Goal: Transaction & Acquisition: Purchase product/service

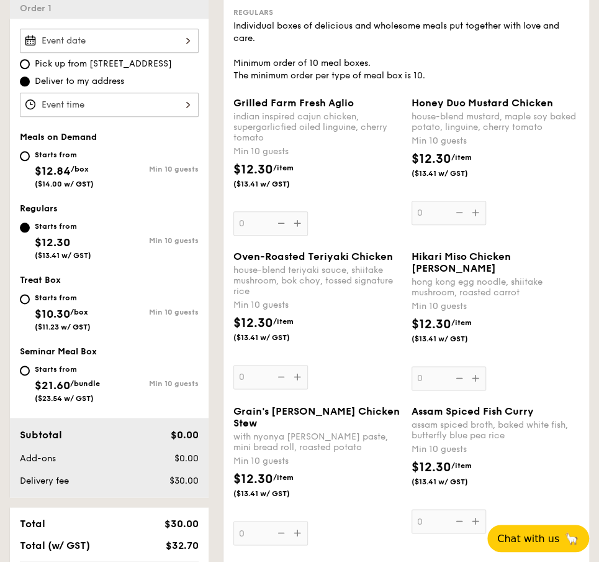
scroll to position [373, 0]
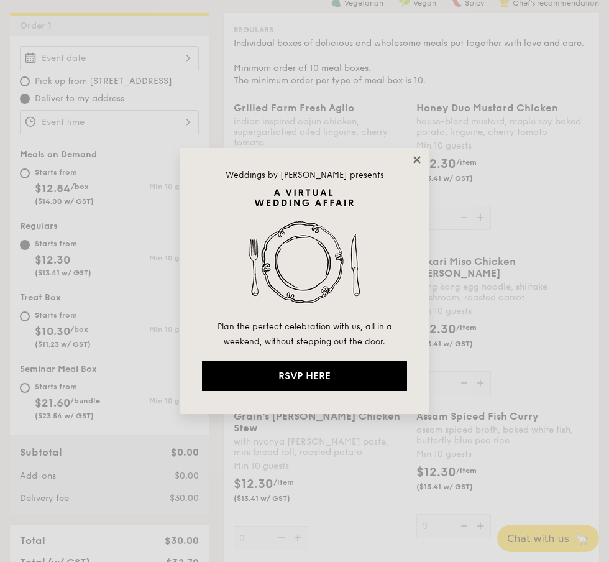
click at [417, 163] on icon at bounding box center [416, 159] width 11 height 11
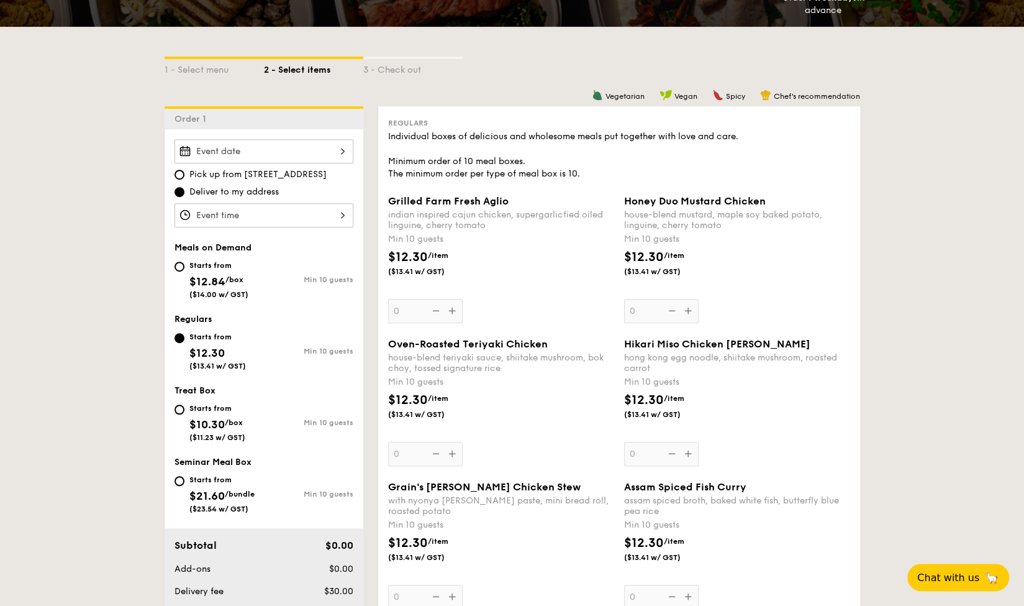
scroll to position [186, 0]
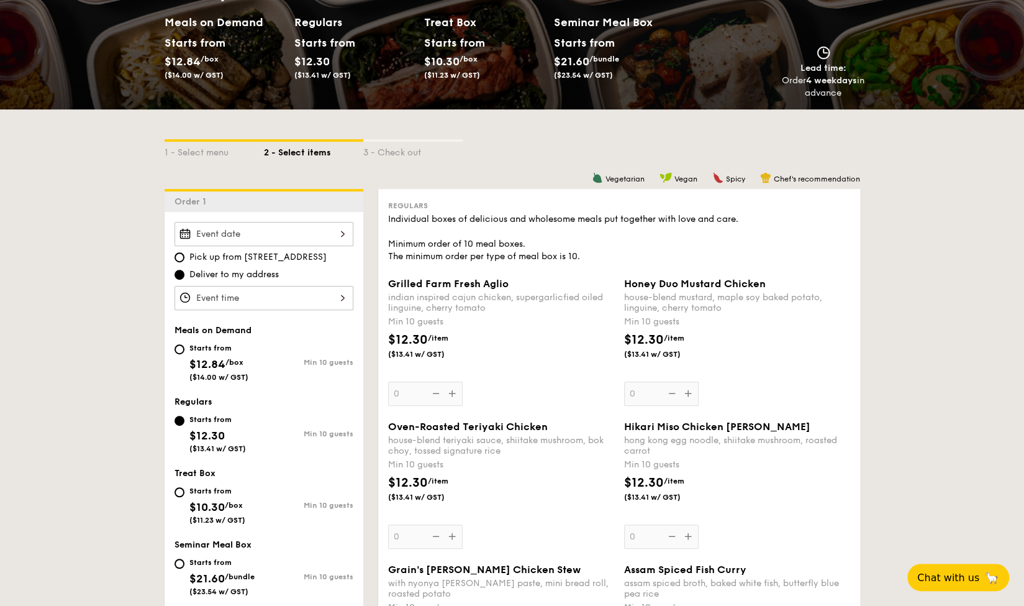
click at [460, 393] on div "Grilled Farm Fresh Aglio indian inspired cajun chicken, supergarlicfied oiled l…" at bounding box center [501, 342] width 226 height 128
click at [460, 393] on input "0" at bounding box center [425, 393] width 75 height 24
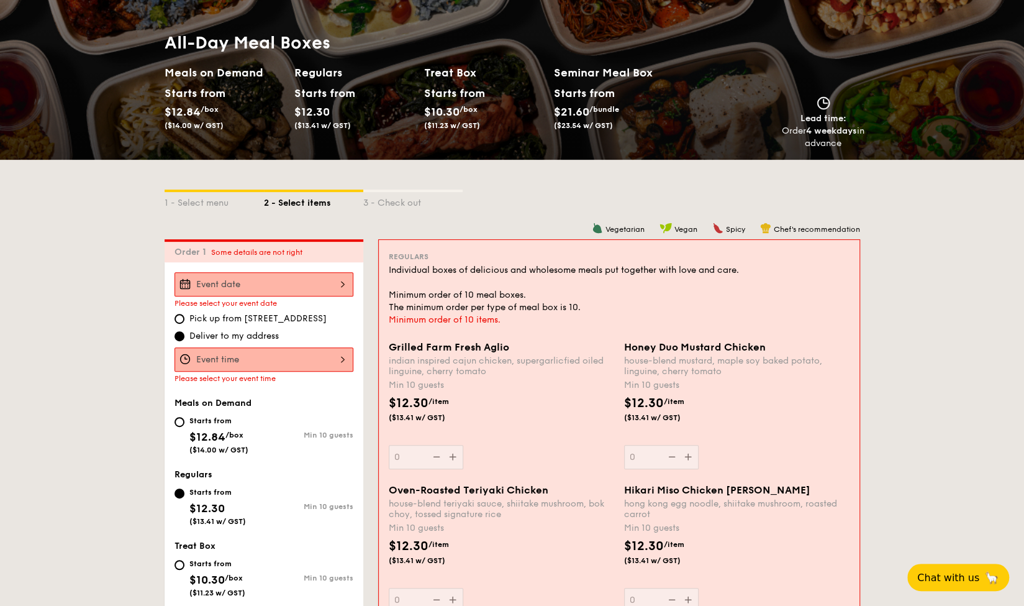
scroll to position [108, 0]
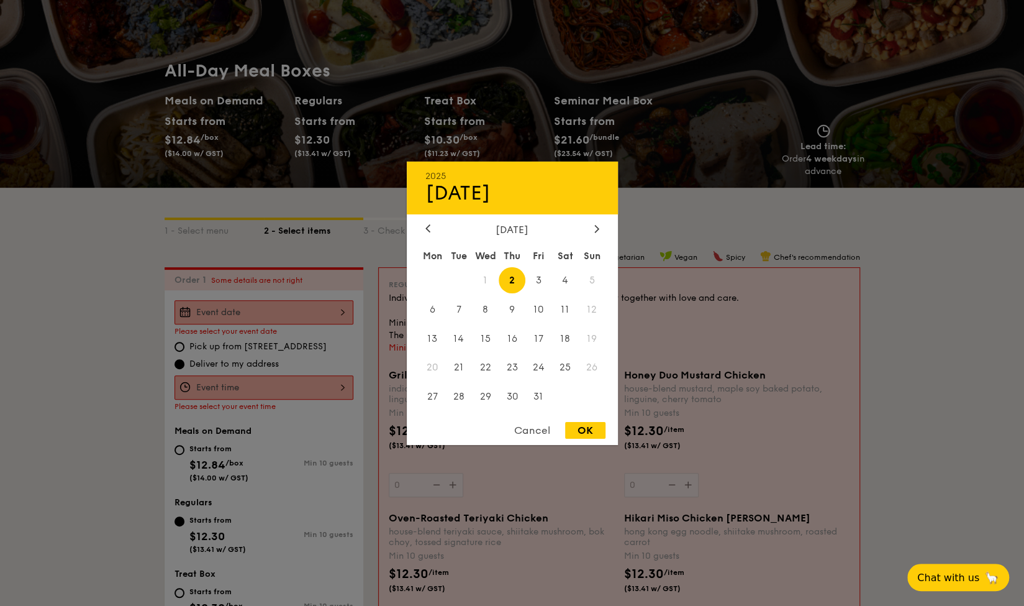
click at [301, 306] on div "2025 Oct 02 October 2025 Mon Tue Wed Thu Fri Sat Sun 1 2 3 4 5 6 7 8 9 10 11 12…" at bounding box center [264, 312] width 179 height 24
click at [155, 301] on div at bounding box center [512, 303] width 1024 height 606
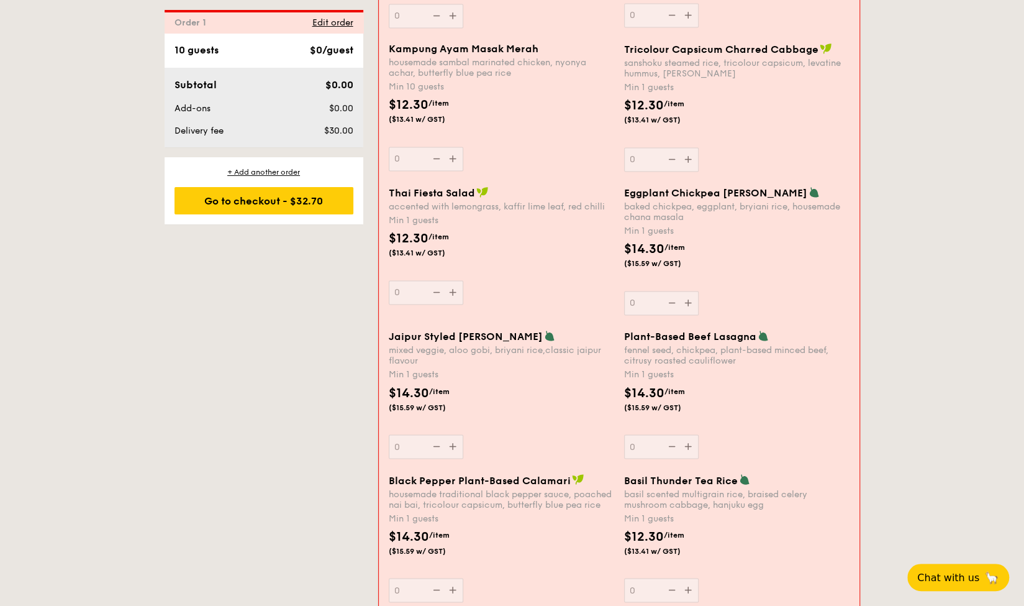
scroll to position [0, 0]
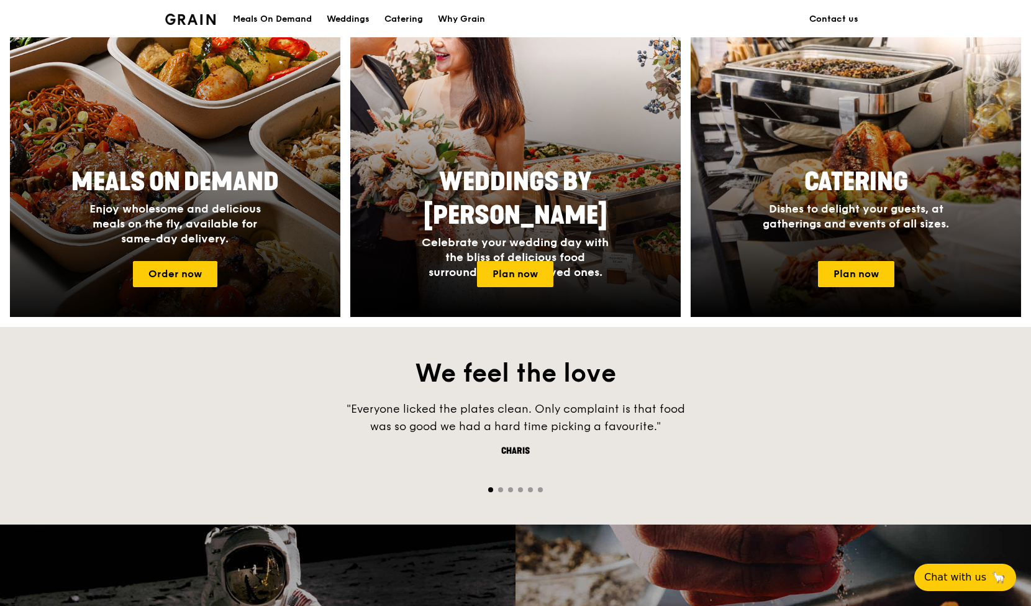
scroll to position [497, 0]
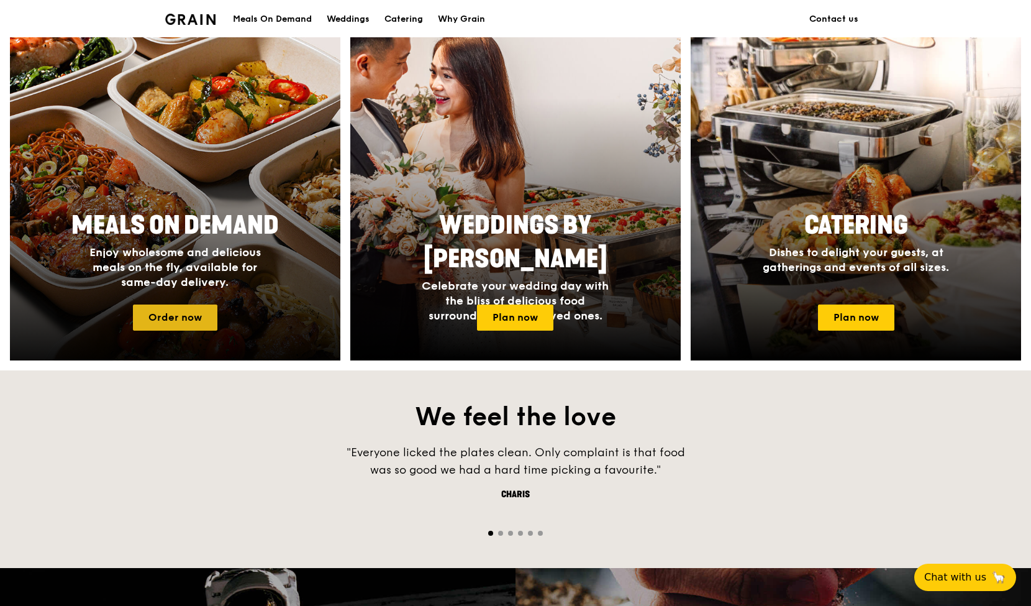
click at [185, 311] on link "Order now" at bounding box center [175, 317] width 84 height 26
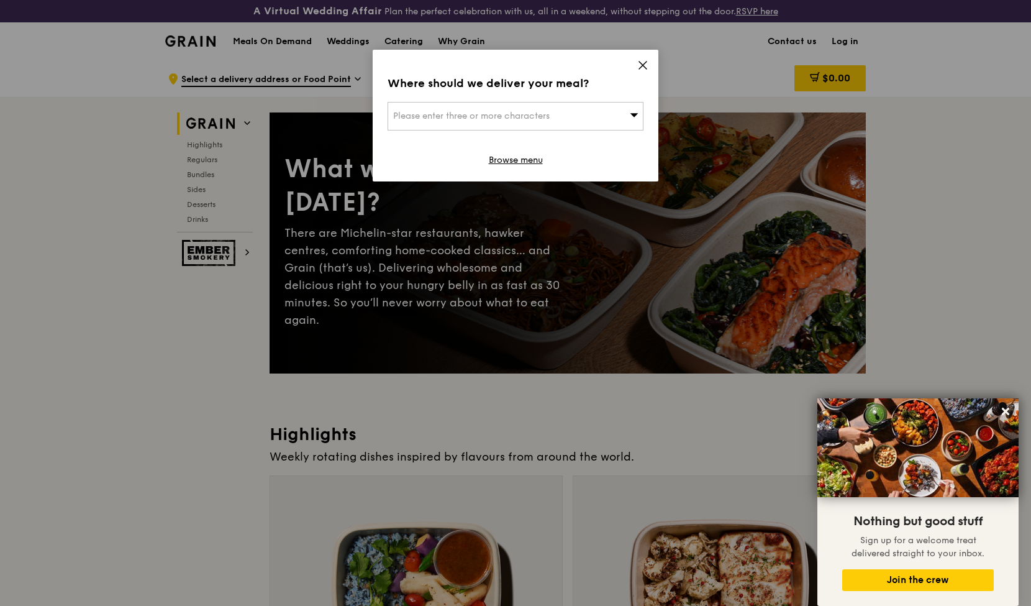
click at [645, 65] on icon at bounding box center [642, 65] width 11 height 11
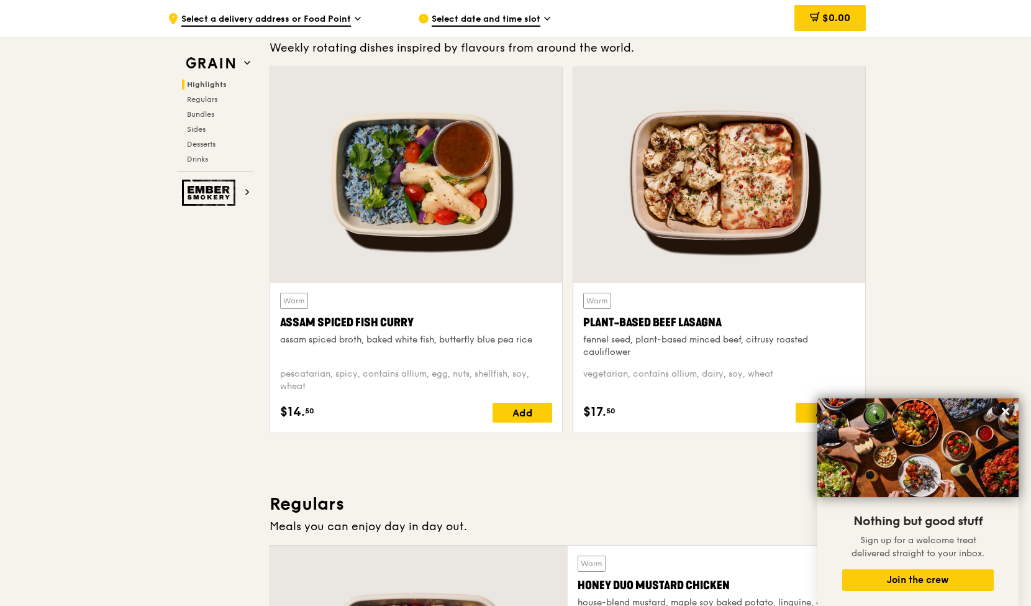
scroll to position [435, 0]
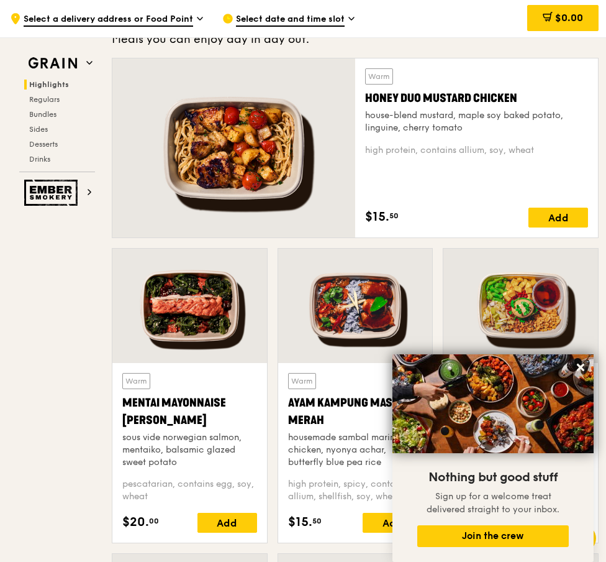
scroll to position [767, 0]
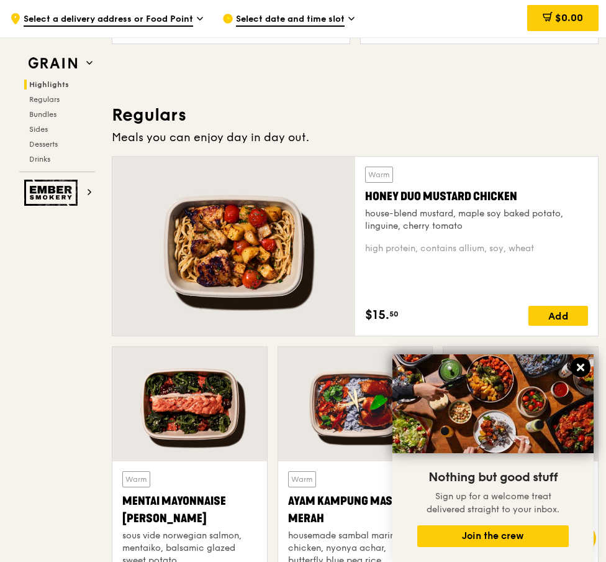
click at [583, 370] on icon at bounding box center [580, 366] width 7 height 7
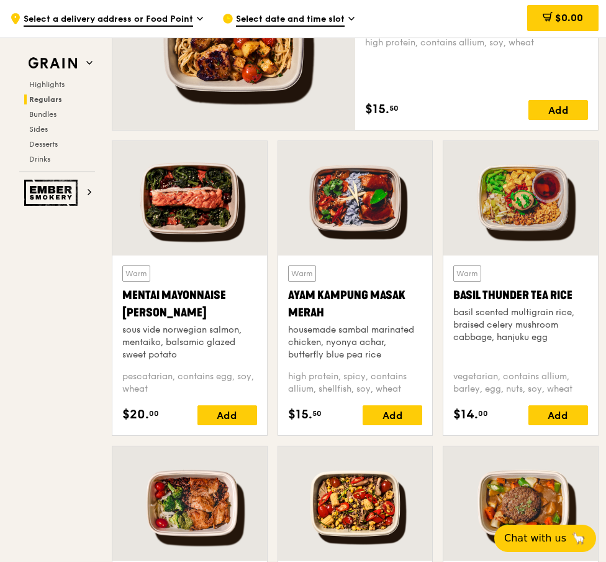
scroll to position [1016, 0]
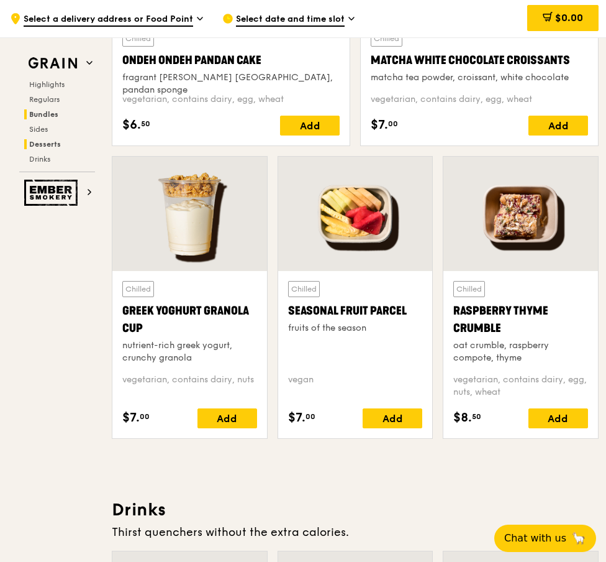
click at [50, 114] on span "Bundles" at bounding box center [43, 114] width 29 height 9
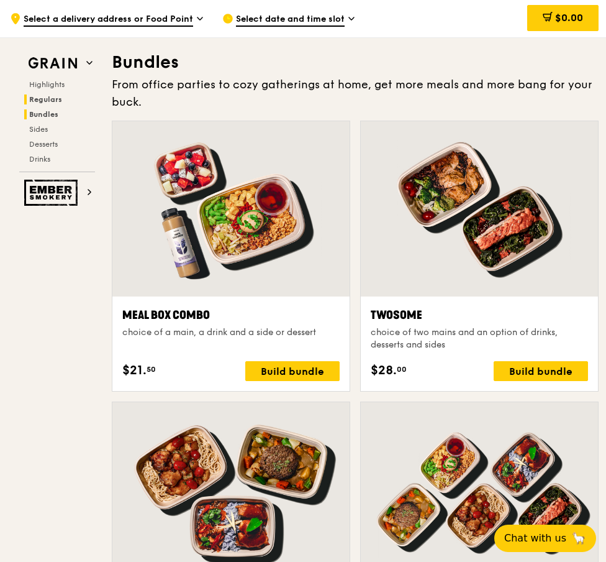
click at [51, 100] on span "Regulars" at bounding box center [45, 99] width 33 height 9
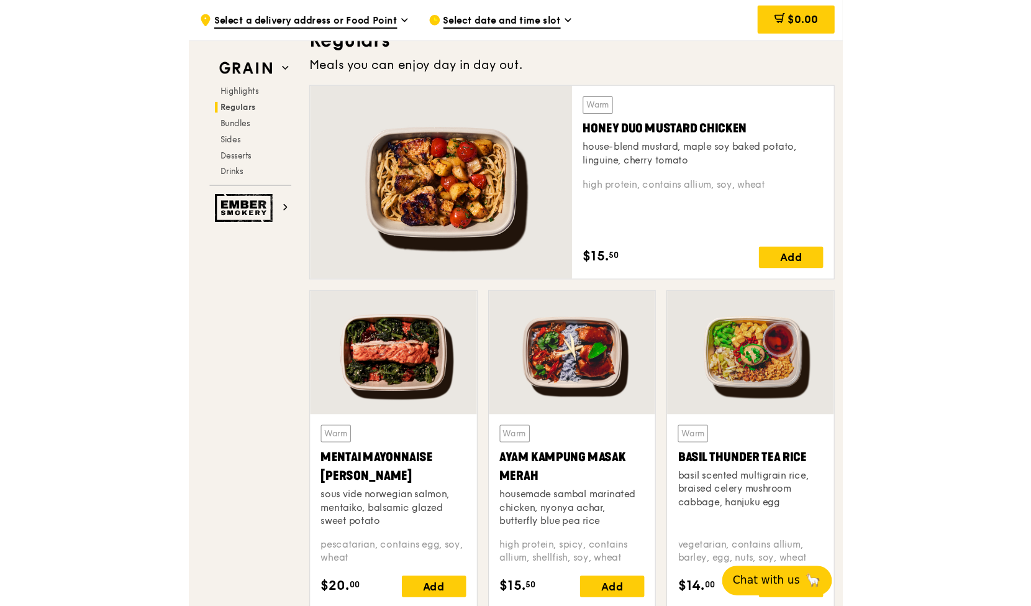
scroll to position [821, 0]
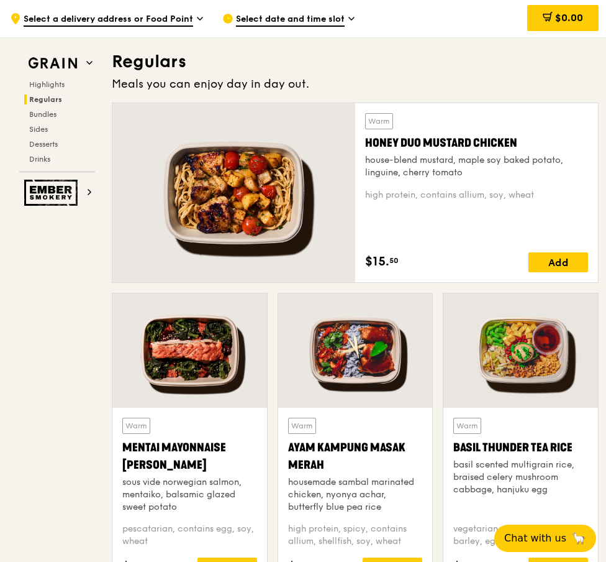
click at [51, 100] on span "Regulars" at bounding box center [45, 99] width 33 height 9
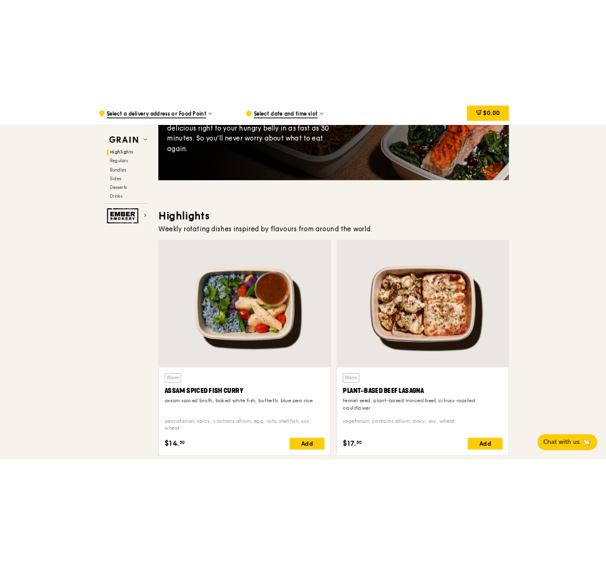
scroll to position [178, 0]
